Goal: Task Accomplishment & Management: Manage account settings

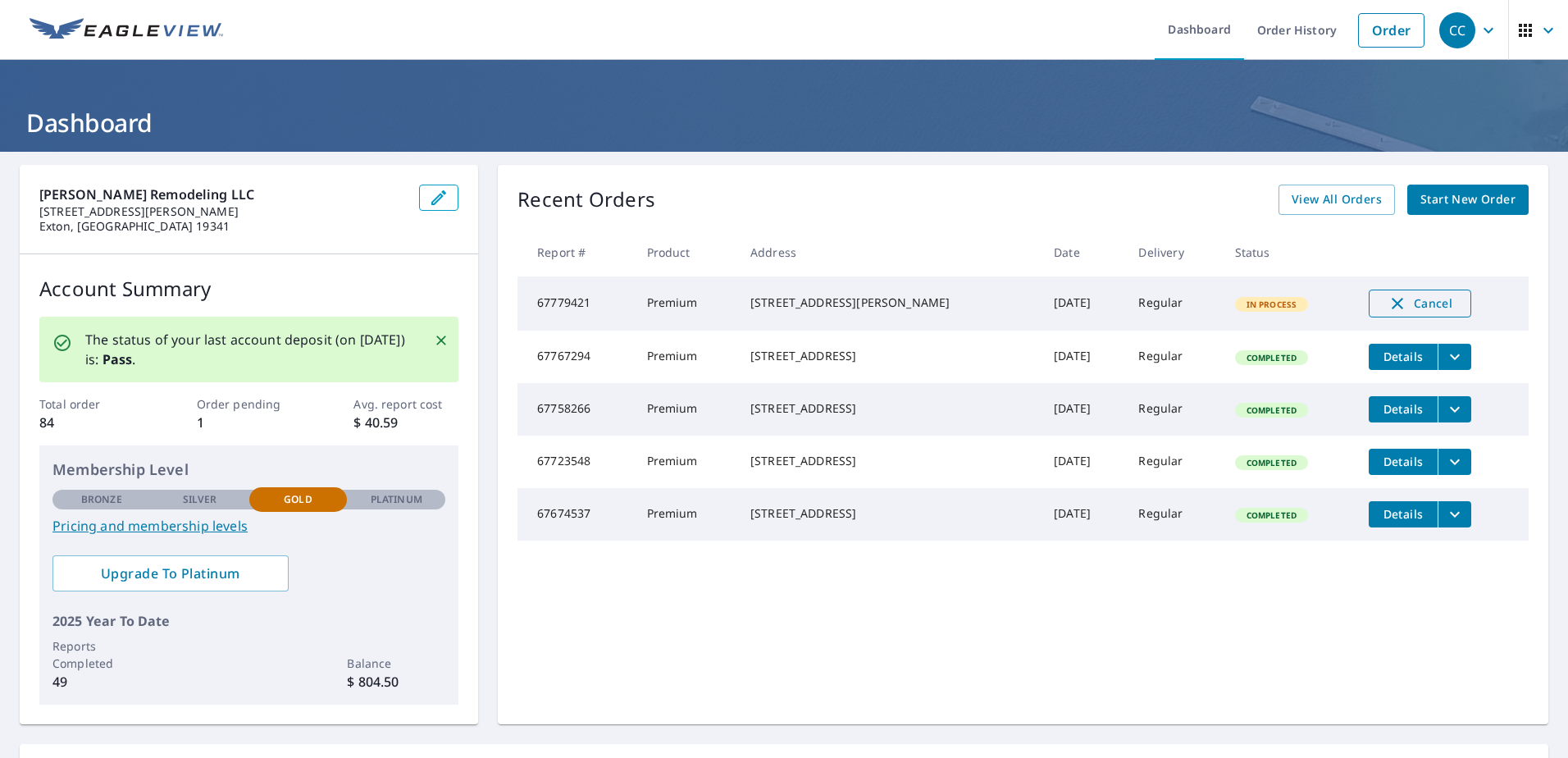
click at [1410, 304] on span "Cancel" at bounding box center [1419, 303] width 68 height 20
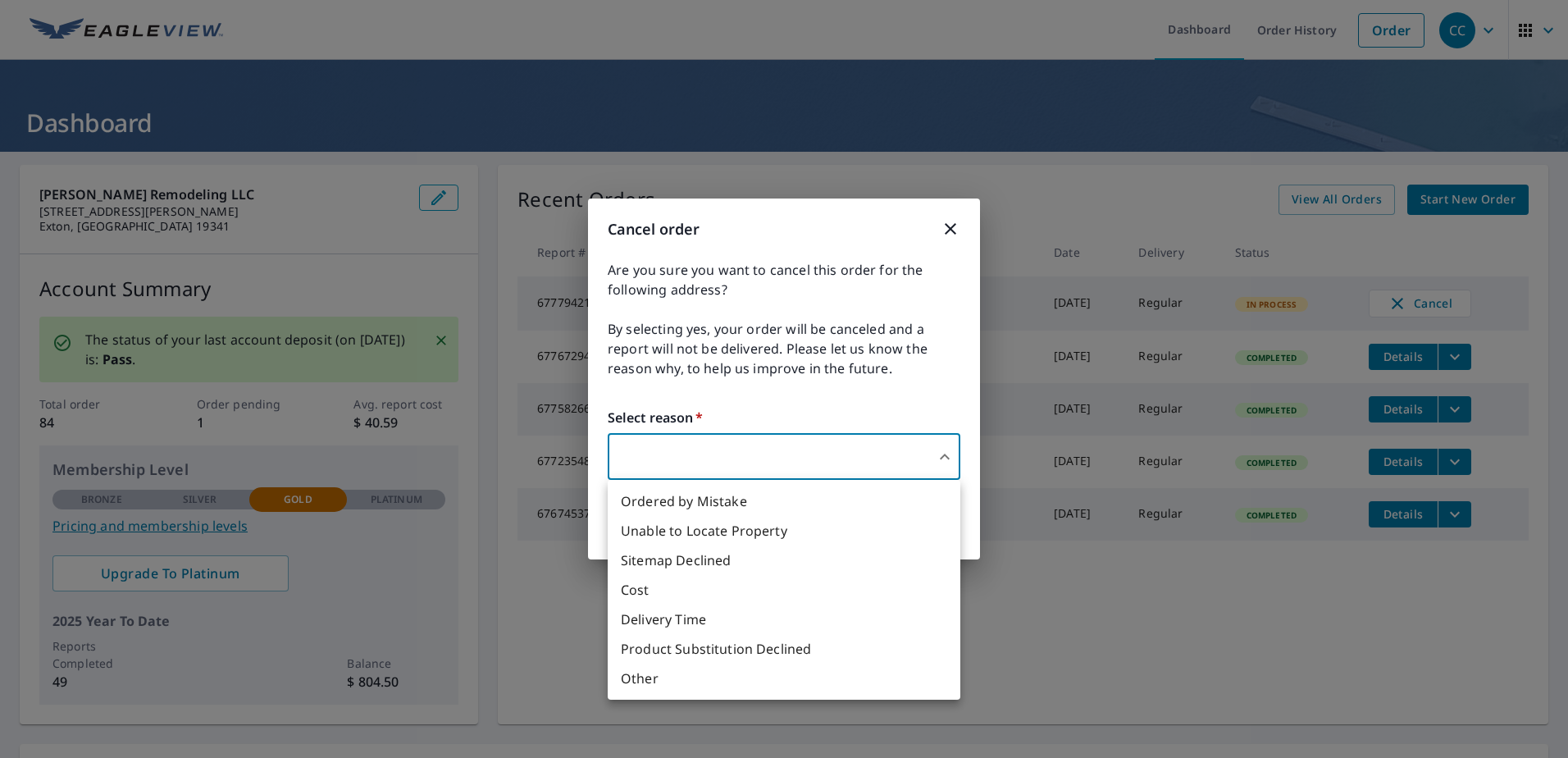
click at [797, 464] on body "CC CC Dashboard Order History Order CC Dashboard Lemus Remodeling LLC 180 Gordo…" at bounding box center [784, 379] width 1568 height 758
click at [720, 510] on li "Ordered by Mistake" at bounding box center [784, 501] width 352 height 30
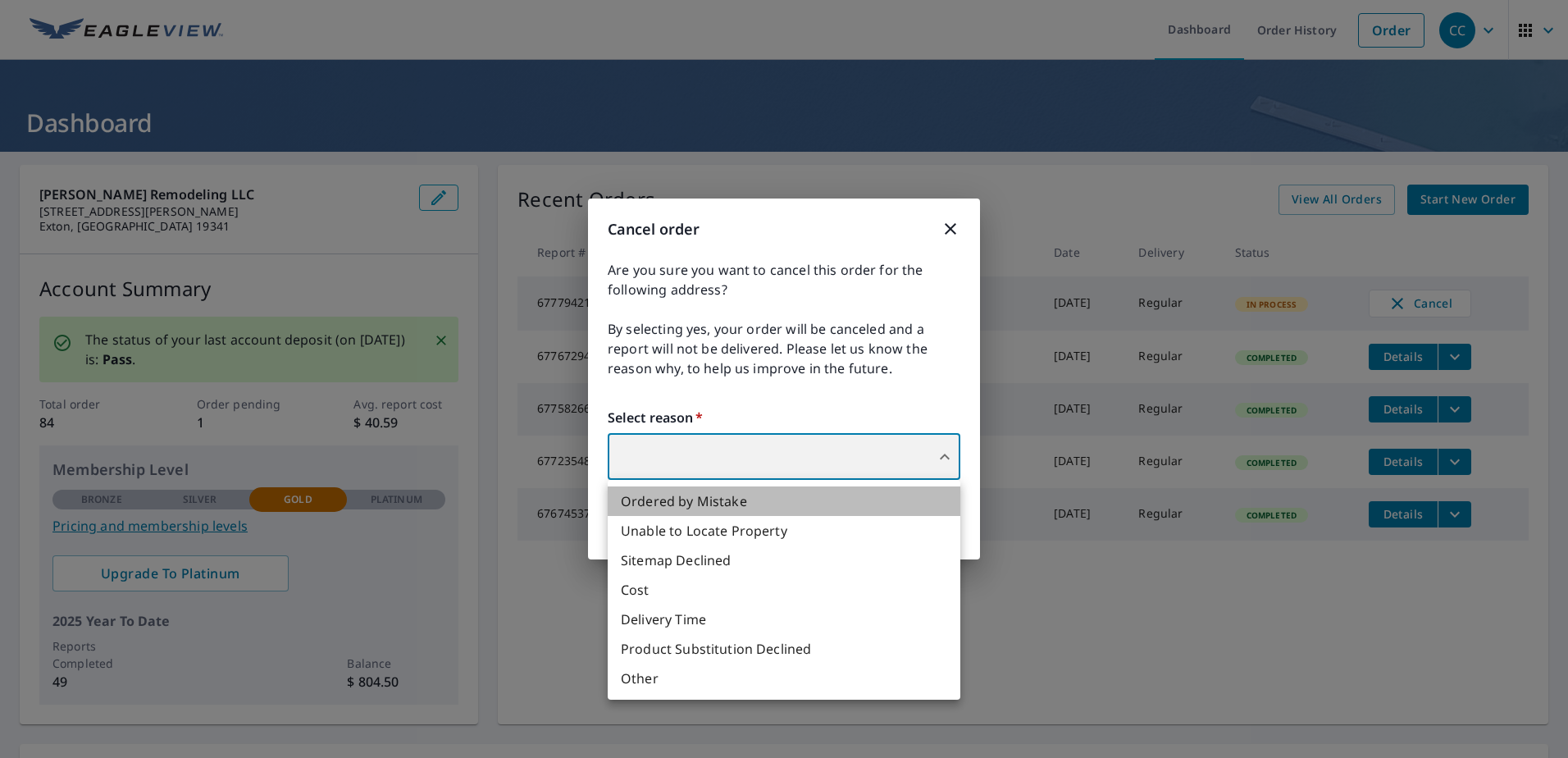
type input "30"
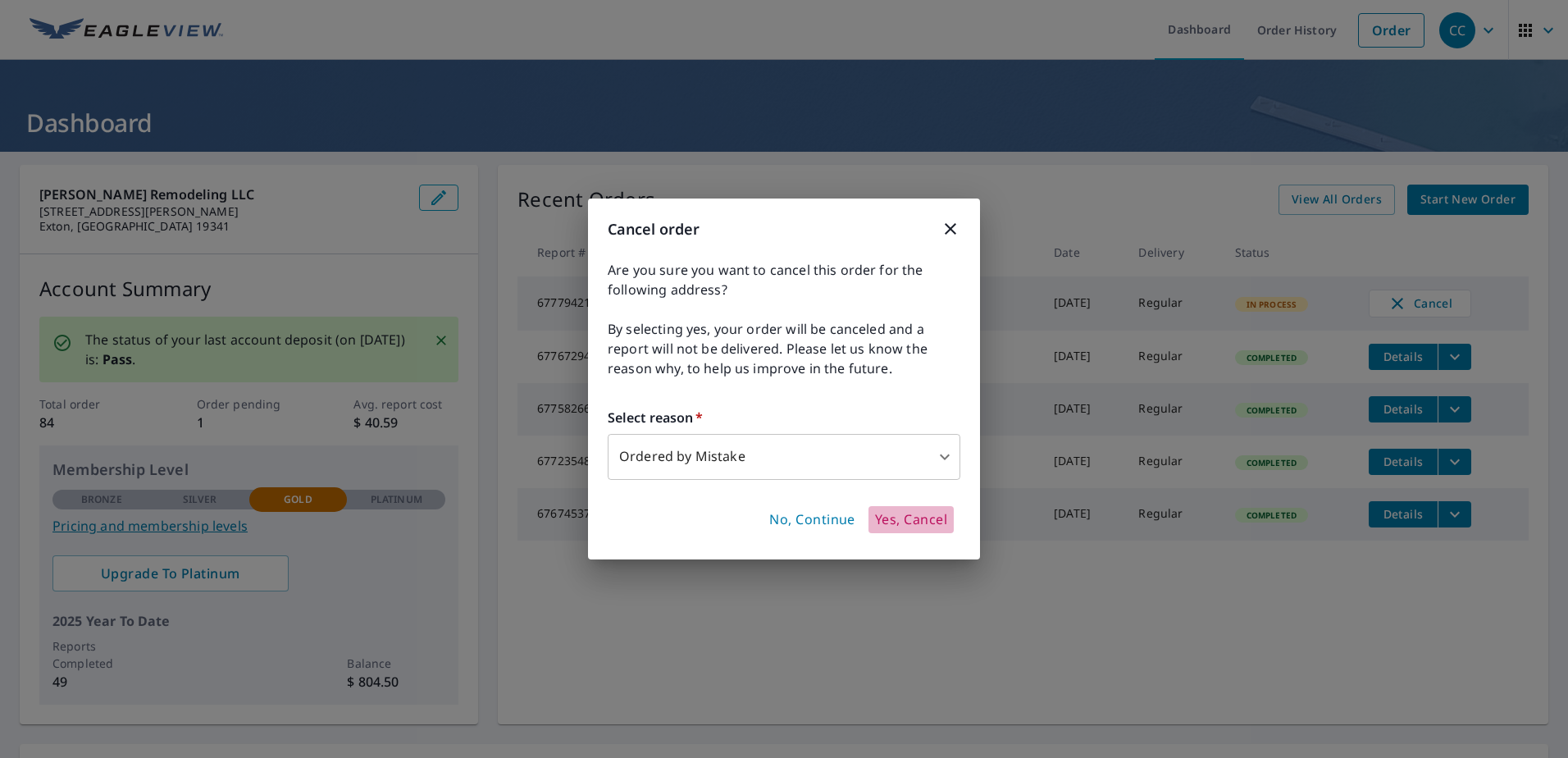
click at [896, 521] on span "Yes, Cancel" at bounding box center [911, 519] width 72 height 18
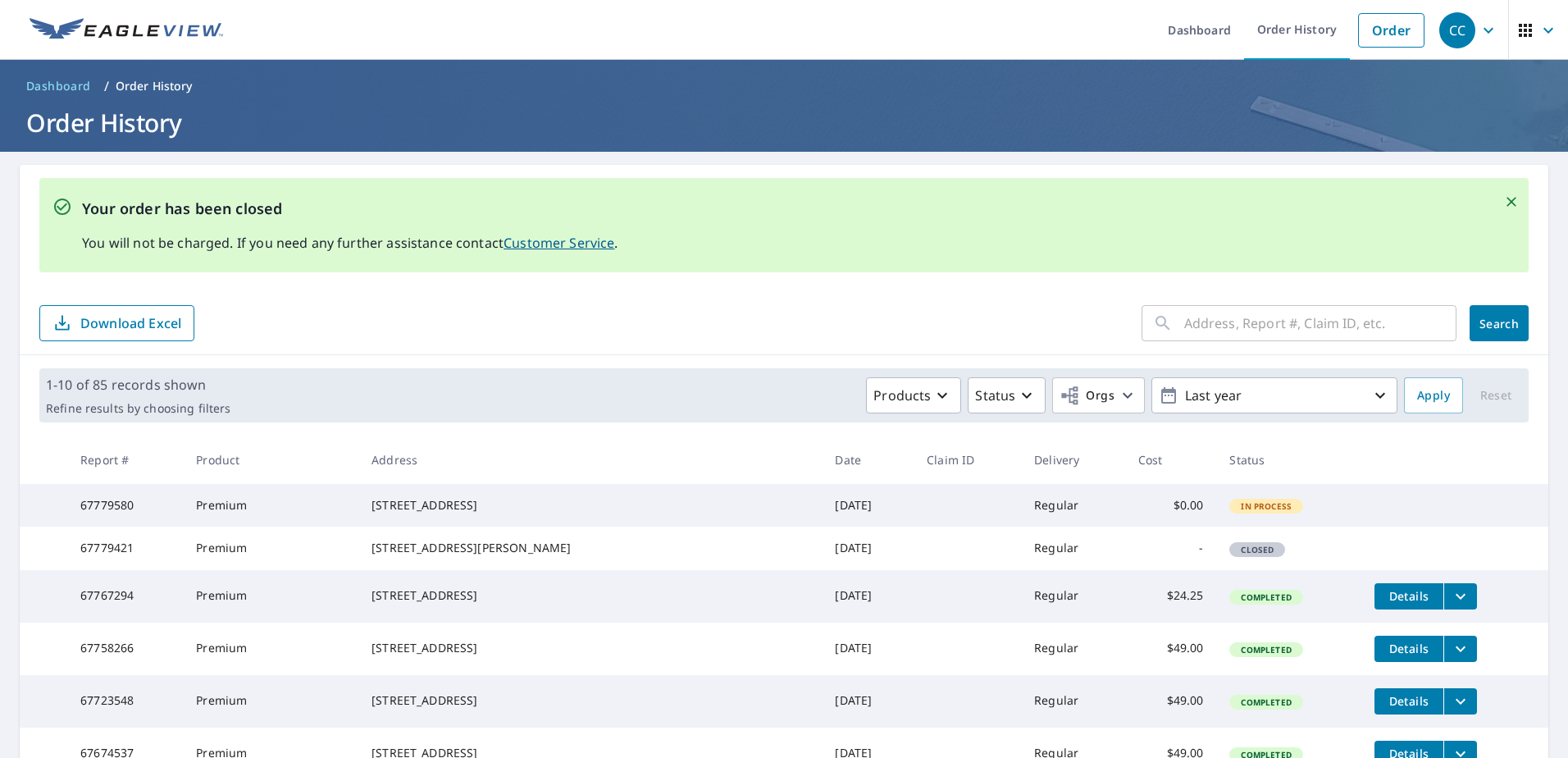
click at [1506, 204] on icon "Close" at bounding box center [1511, 202] width 10 height 10
